Goal: Task Accomplishment & Management: Manage account settings

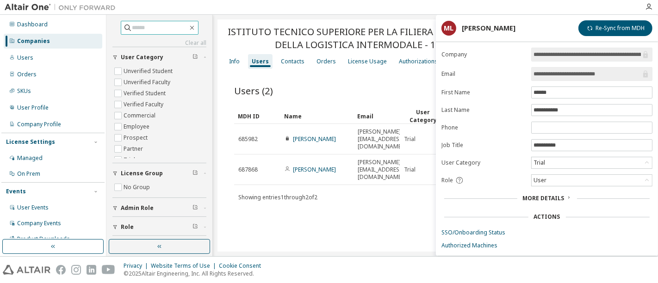
click at [151, 26] on input "text" at bounding box center [160, 27] width 56 height 9
paste input "**********"
type input "**********"
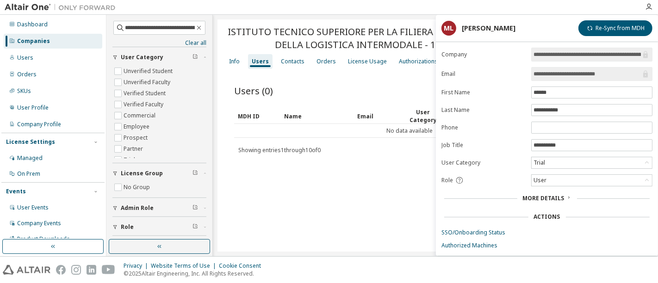
click at [46, 43] on div "Companies" at bounding box center [33, 40] width 33 height 7
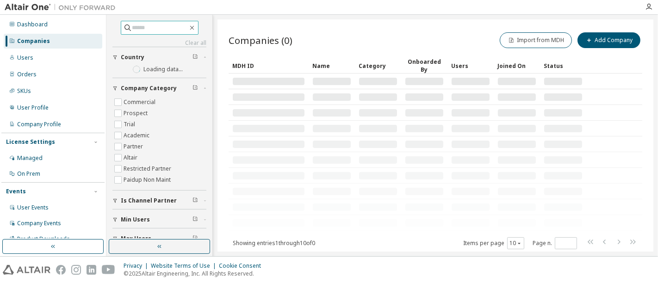
click at [150, 30] on input "text" at bounding box center [160, 27] width 56 height 9
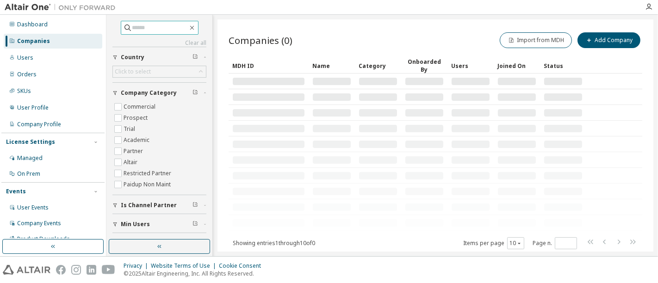
paste input "**********"
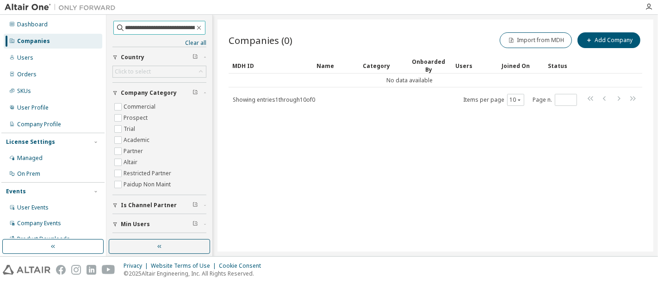
drag, startPoint x: 152, startPoint y: 28, endPoint x: 104, endPoint y: 24, distance: 47.9
click at [104, 24] on div "**********" at bounding box center [329, 136] width 658 height 242
click at [29, 41] on div "Companies" at bounding box center [33, 40] width 33 height 7
click at [58, 42] on div "Companies" at bounding box center [53, 41] width 99 height 15
click at [140, 29] on input "**********" at bounding box center [159, 27] width 69 height 9
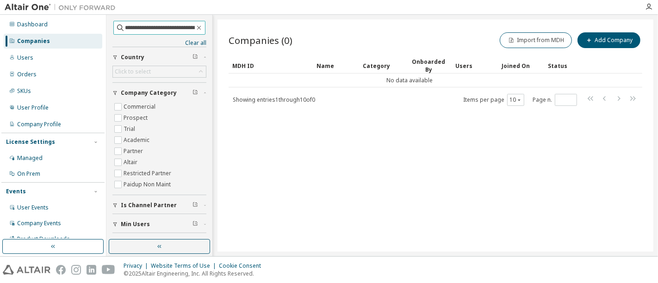
click at [140, 29] on input "**********" at bounding box center [159, 27] width 69 height 9
type input "*****"
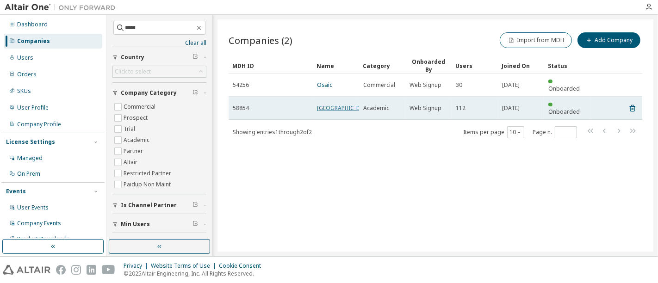
click at [321, 104] on link "[GEOGRAPHIC_DATA]" at bounding box center [345, 108] width 56 height 8
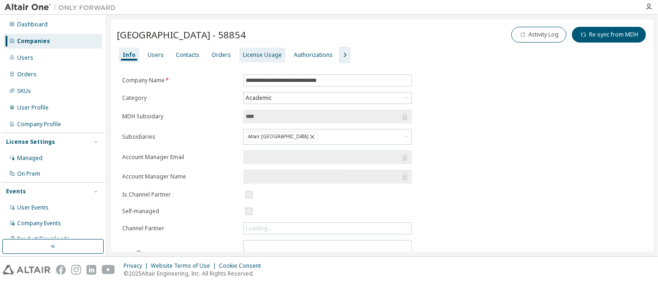
click at [243, 56] on div "License Usage" at bounding box center [262, 54] width 39 height 7
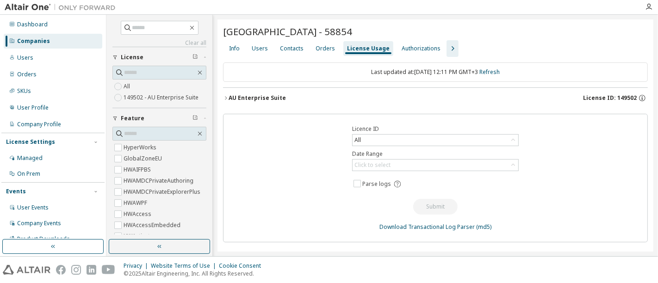
click at [227, 95] on icon "button" at bounding box center [226, 98] width 6 height 6
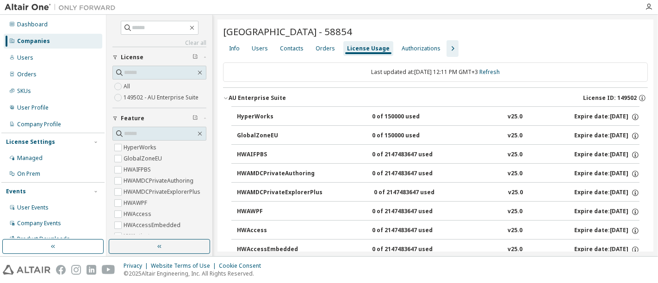
click at [451, 48] on div "Info Users Contacts Orders License Usage Authorizations" at bounding box center [435, 48] width 425 height 17
click at [447, 51] on icon "button" at bounding box center [452, 48] width 11 height 11
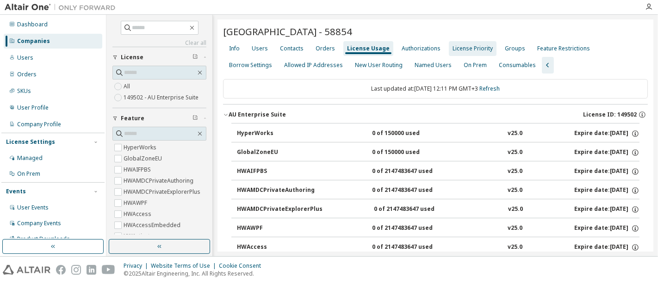
click at [457, 47] on div "License Priority" at bounding box center [473, 48] width 40 height 7
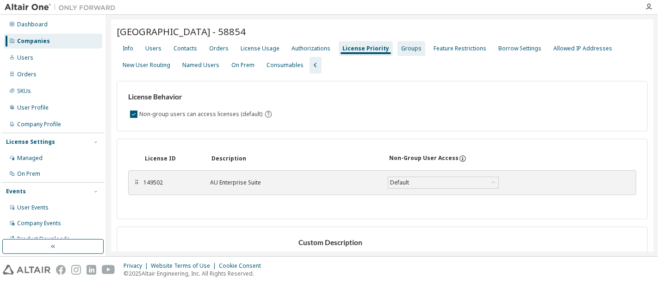
click at [410, 45] on div "Groups" at bounding box center [411, 48] width 20 height 7
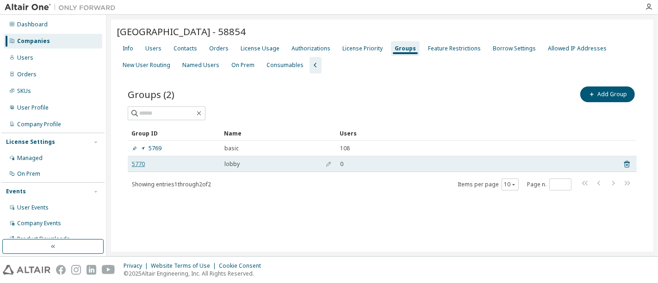
click at [139, 162] on link "5770" at bounding box center [138, 164] width 13 height 7
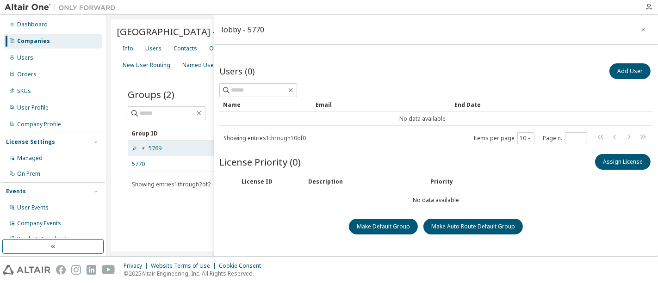
click at [153, 147] on link "5769" at bounding box center [147, 148] width 30 height 7
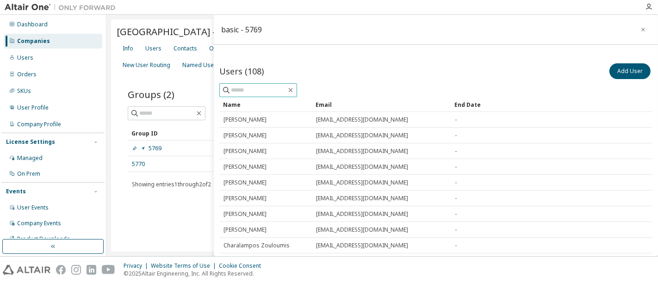
click at [265, 90] on input "text" at bounding box center [259, 90] width 56 height 9
click at [253, 91] on input "text" at bounding box center [259, 90] width 56 height 9
type input "****"
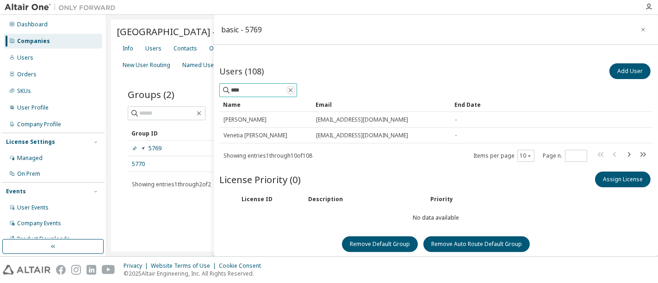
drag, startPoint x: 312, startPoint y: 90, endPoint x: 227, endPoint y: 78, distance: 86.0
click at [294, 90] on icon "button" at bounding box center [290, 90] width 7 height 7
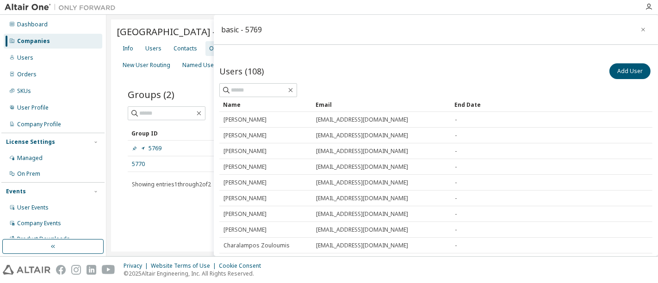
click at [205, 48] on div "Orders" at bounding box center [218, 48] width 27 height 15
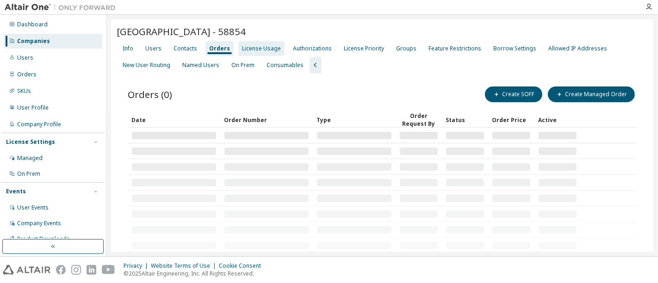
click at [255, 52] on div "License Usage" at bounding box center [261, 48] width 39 height 7
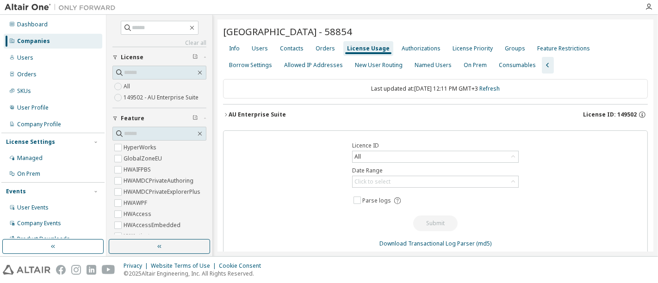
click at [227, 112] on icon "button" at bounding box center [226, 115] width 6 height 6
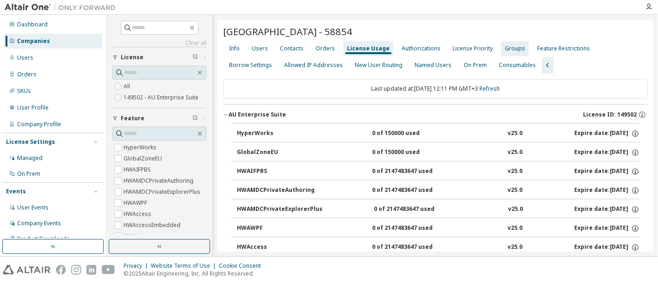
click at [505, 46] on div "Groups" at bounding box center [515, 48] width 20 height 7
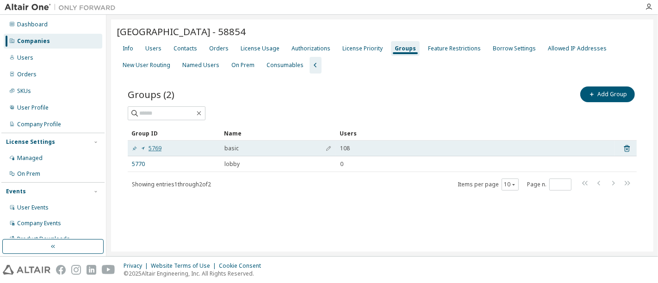
click at [149, 148] on link "5769" at bounding box center [147, 148] width 30 height 7
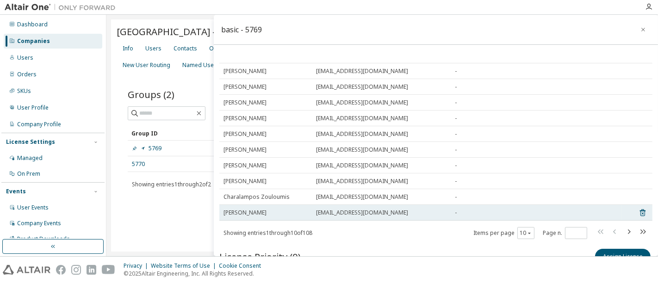
scroll to position [95, 0]
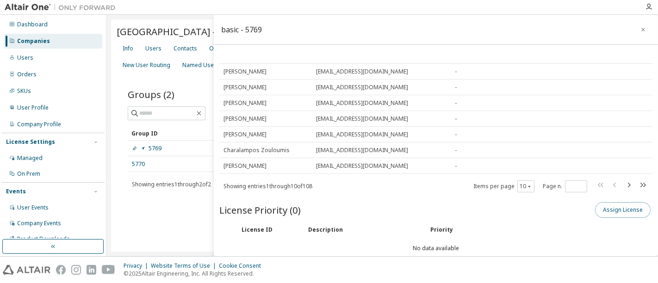
click at [596, 215] on button "Assign License" at bounding box center [623, 210] width 56 height 16
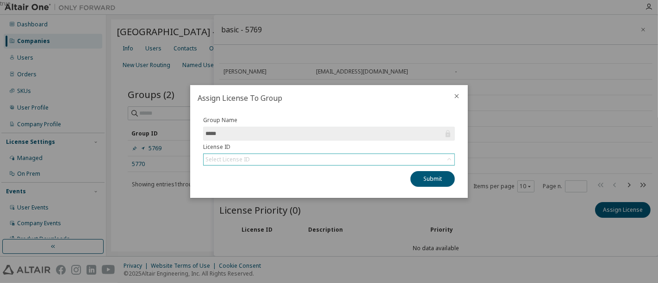
click at [304, 156] on div "Select License ID" at bounding box center [329, 159] width 251 height 11
click at [455, 95] on icon "close" at bounding box center [457, 96] width 4 height 4
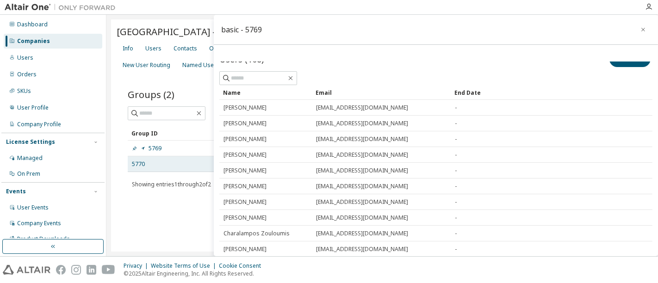
scroll to position [0, 0]
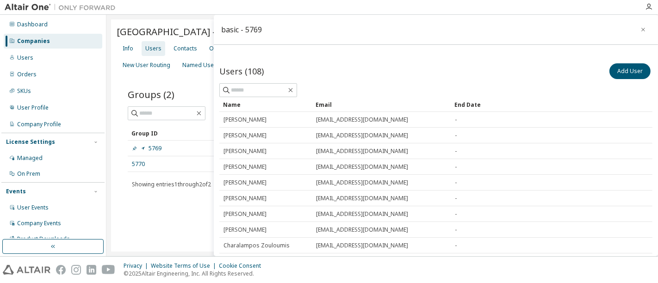
click at [149, 52] on div "Users" at bounding box center [153, 48] width 16 height 7
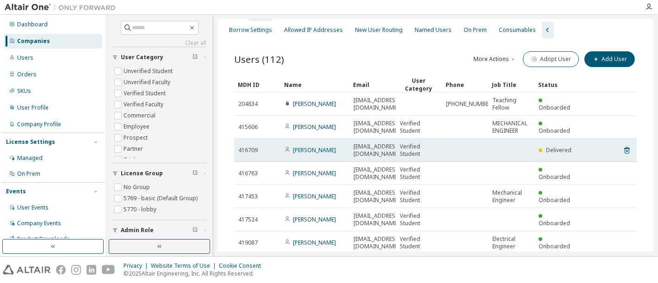
scroll to position [51, 0]
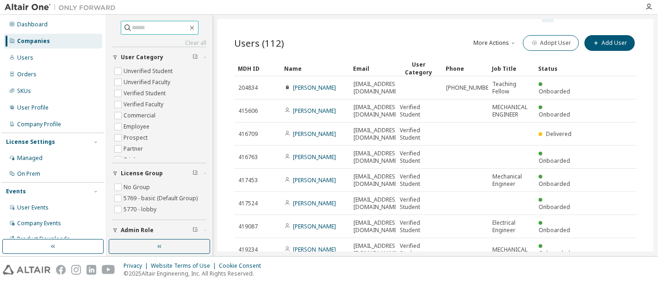
click at [153, 30] on input "text" at bounding box center [160, 27] width 56 height 9
type input "****"
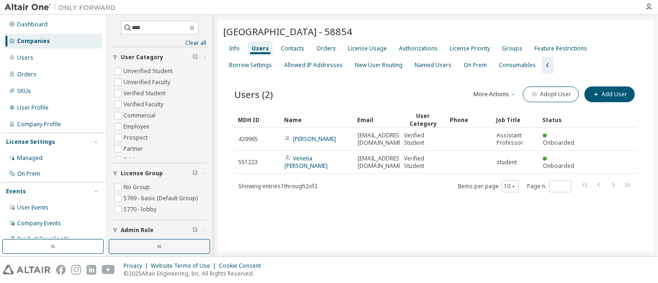
click at [261, 48] on div "Users" at bounding box center [260, 48] width 17 height 7
click at [194, 27] on icon "button" at bounding box center [191, 27] width 7 height 7
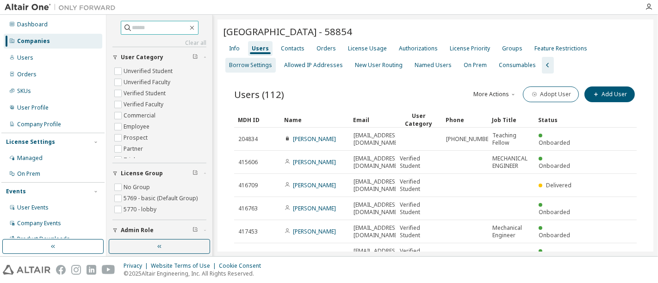
click at [502, 46] on div "Groups" at bounding box center [512, 48] width 20 height 7
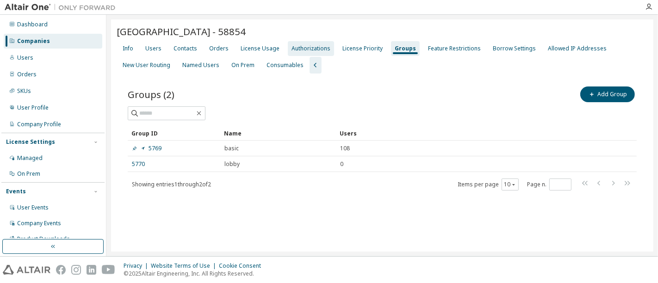
click at [295, 45] on div "Authorizations" at bounding box center [311, 48] width 39 height 7
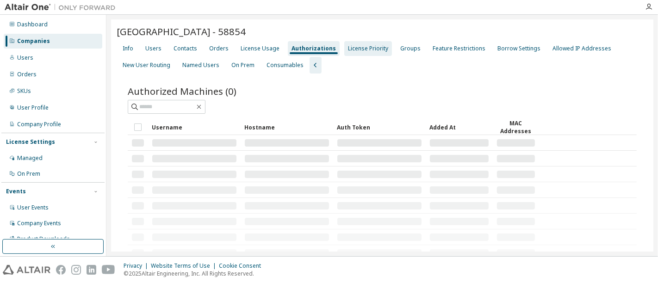
click at [360, 47] on div "License Priority" at bounding box center [368, 48] width 40 height 7
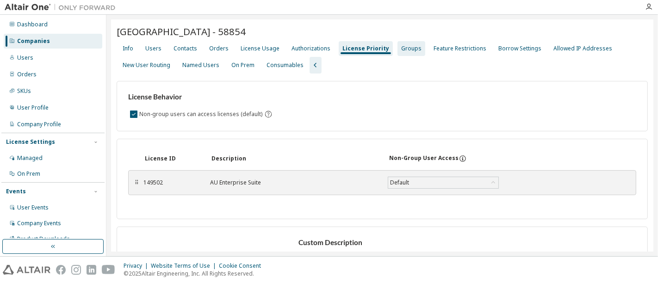
click at [401, 46] on div "Groups" at bounding box center [411, 48] width 20 height 7
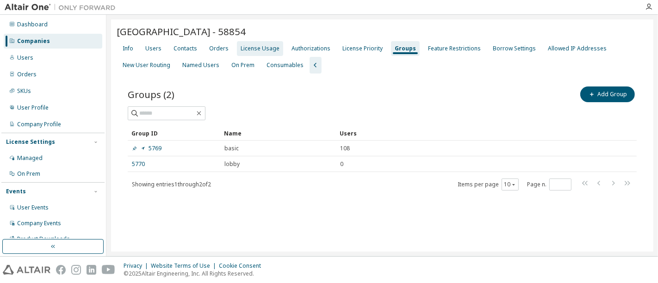
click at [257, 48] on div "License Usage" at bounding box center [260, 48] width 39 height 7
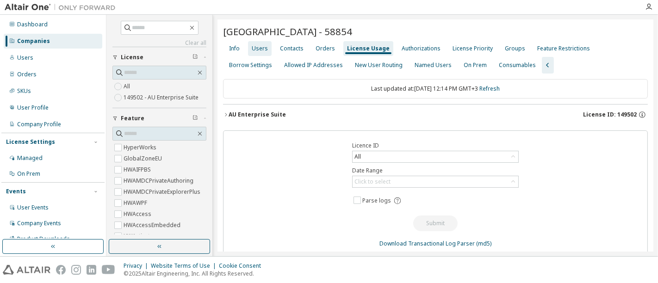
click at [264, 51] on div "Users" at bounding box center [260, 48] width 16 height 7
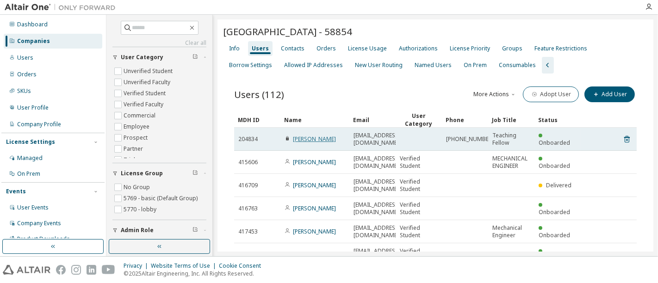
click at [314, 135] on link "[PERSON_NAME]" at bounding box center [314, 139] width 43 height 8
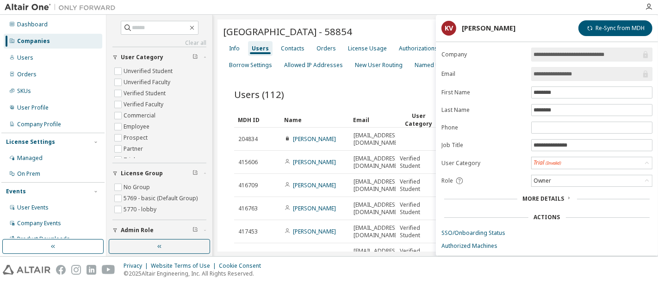
drag, startPoint x: 599, startPoint y: 70, endPoint x: 514, endPoint y: 81, distance: 85.3
click at [514, 81] on form "**********" at bounding box center [546, 162] width 211 height 228
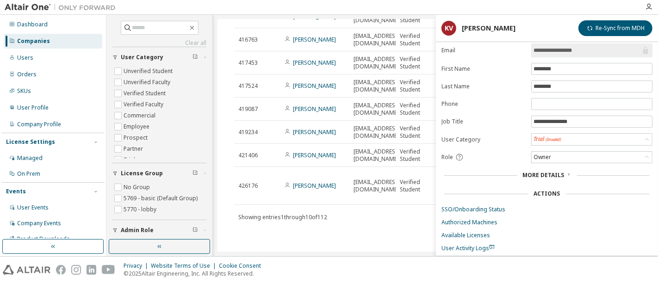
scroll to position [42, 0]
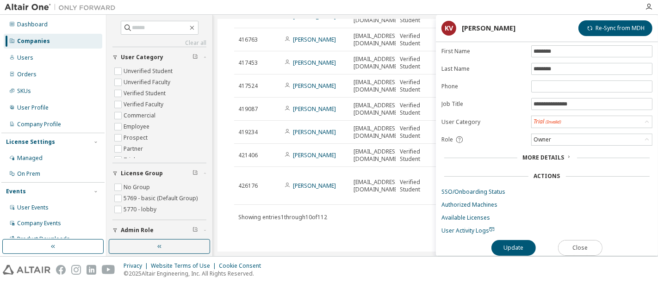
drag, startPoint x: 586, startPoint y: 242, endPoint x: 646, endPoint y: 256, distance: 62.3
click at [587, 242] on button "Close" at bounding box center [580, 248] width 44 height 16
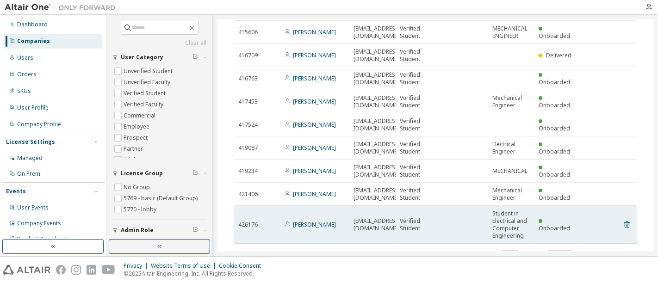
scroll to position [154, 0]
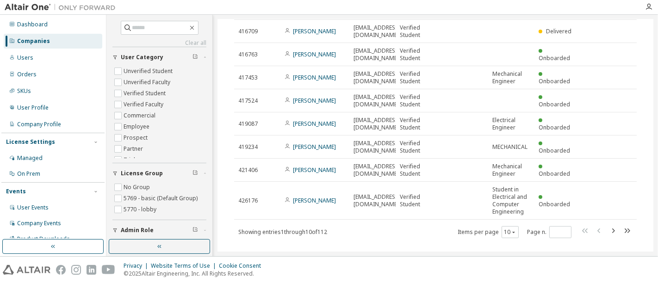
click at [610, 229] on icon "button" at bounding box center [613, 230] width 11 height 11
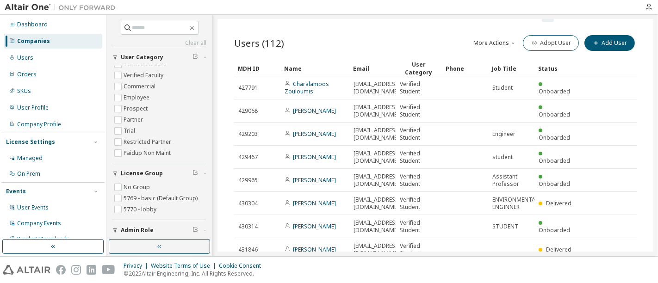
scroll to position [42, 0]
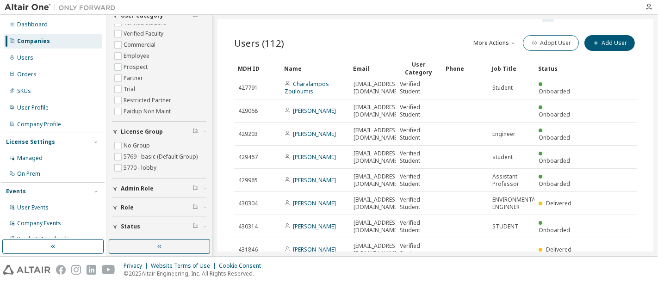
click at [157, 204] on div "Role" at bounding box center [162, 207] width 83 height 7
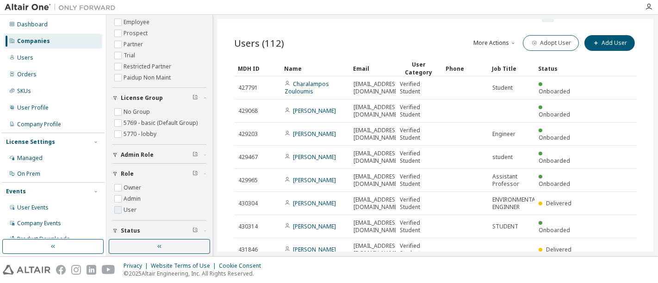
scroll to position [79, 0]
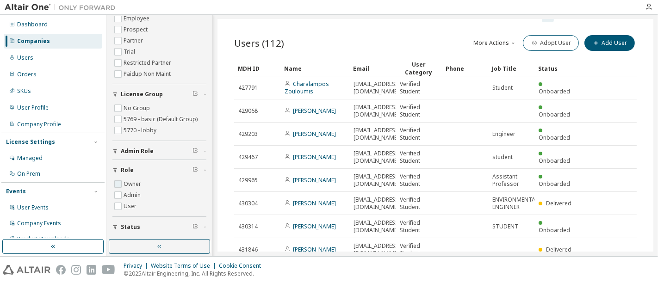
click at [135, 179] on label "Owner" at bounding box center [133, 184] width 19 height 11
click at [133, 192] on label "Admin" at bounding box center [133, 195] width 19 height 11
type input "*"
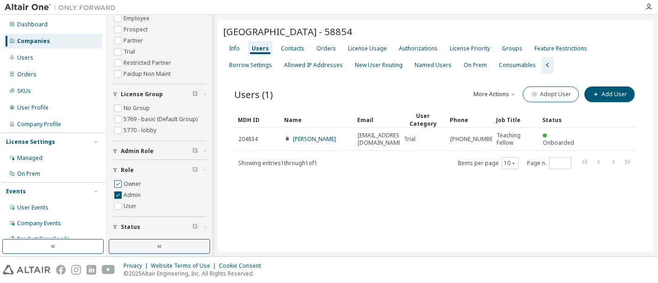
click at [132, 182] on label "Owner" at bounding box center [133, 184] width 19 height 11
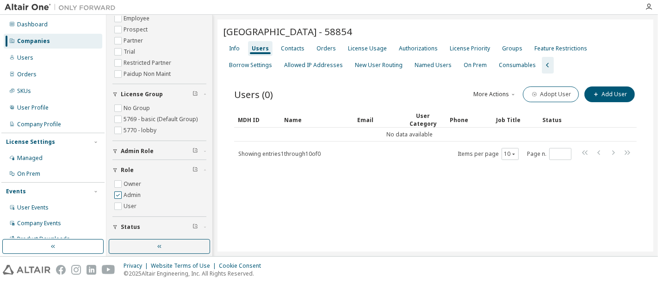
click at [136, 193] on label "Admin" at bounding box center [133, 195] width 19 height 11
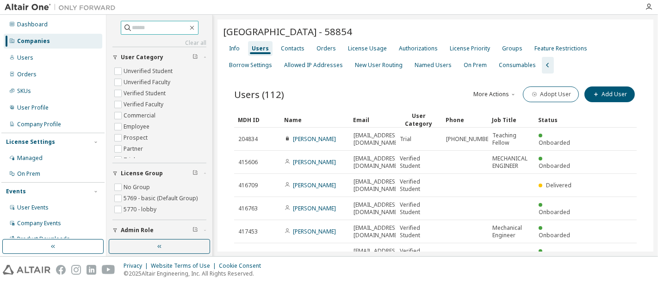
click at [132, 27] on input "text" at bounding box center [160, 27] width 56 height 9
type input "****"
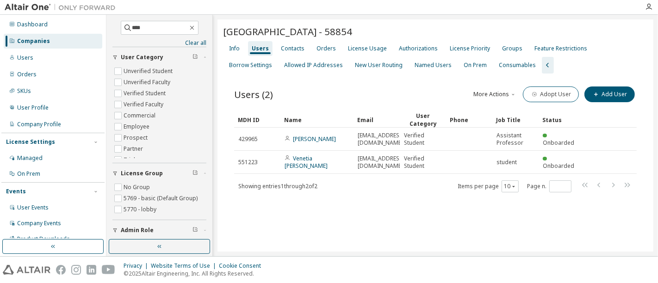
click at [370, 227] on div "[GEOGRAPHIC_DATA] - 58854 Clear Load Save Save As Field Operator Value Select f…" at bounding box center [435, 135] width 436 height 232
